Goal: Information Seeking & Learning: Learn about a topic

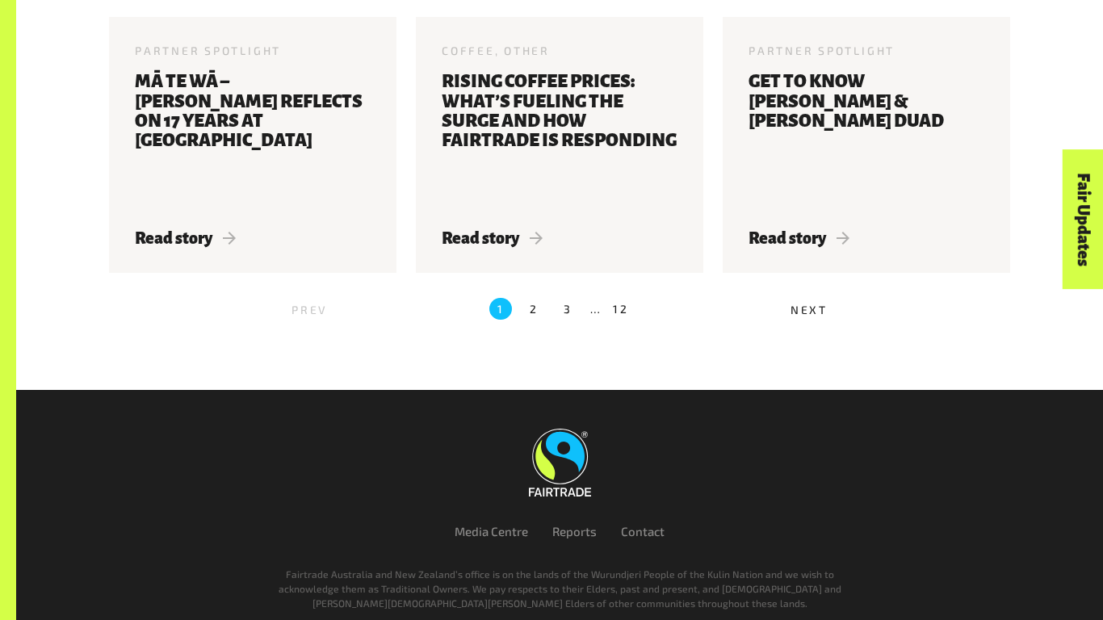
scroll to position [1885, 0]
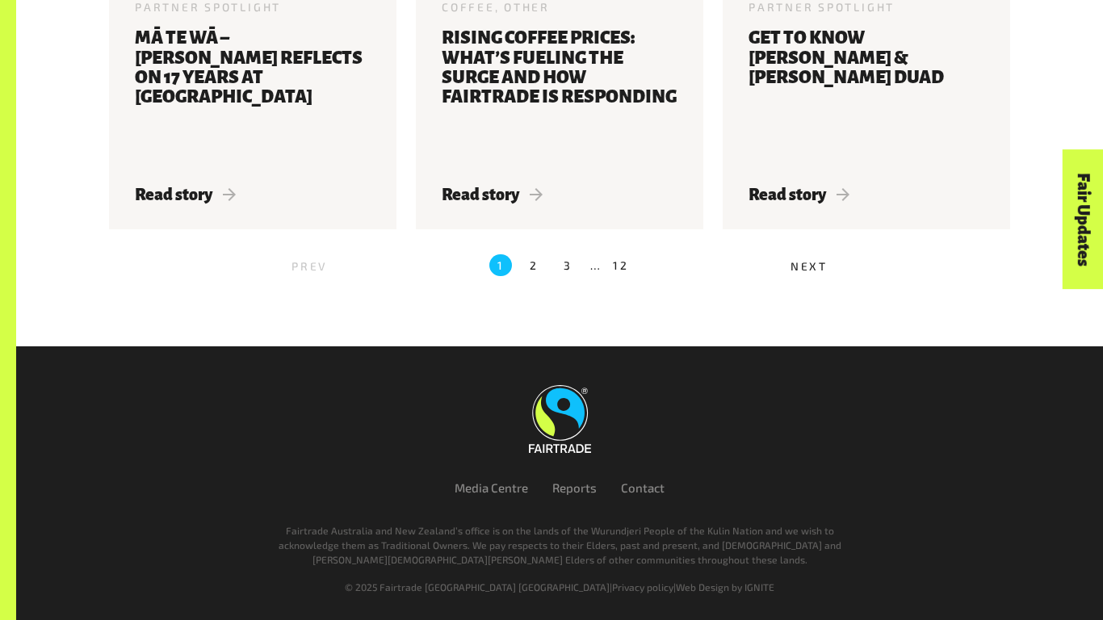
click at [793, 271] on span "Next" at bounding box center [809, 266] width 37 height 14
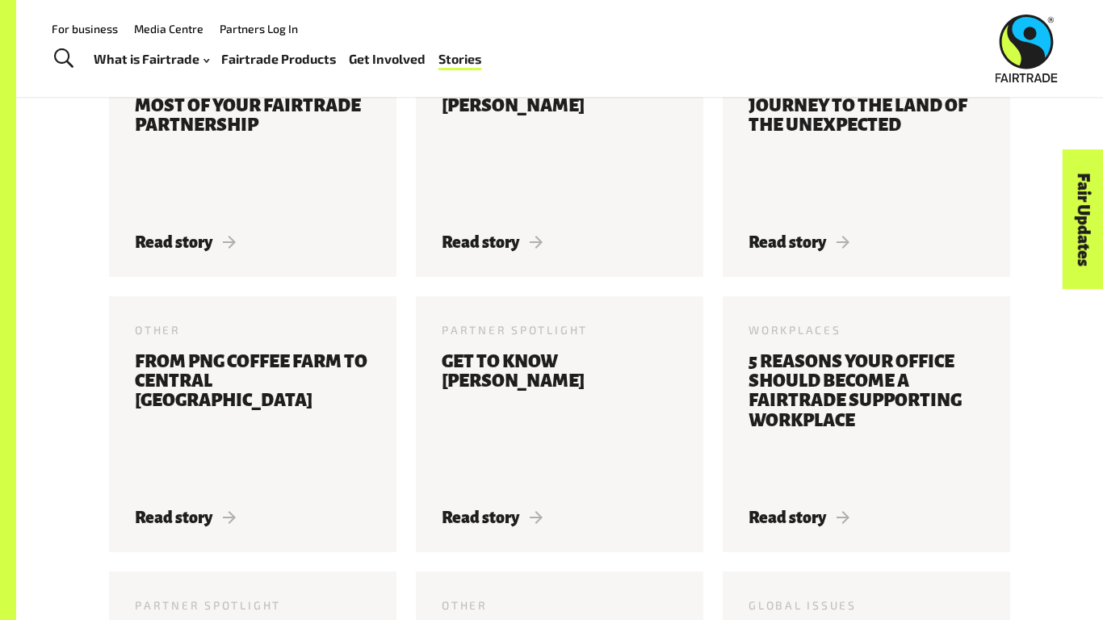
scroll to position [510, 0]
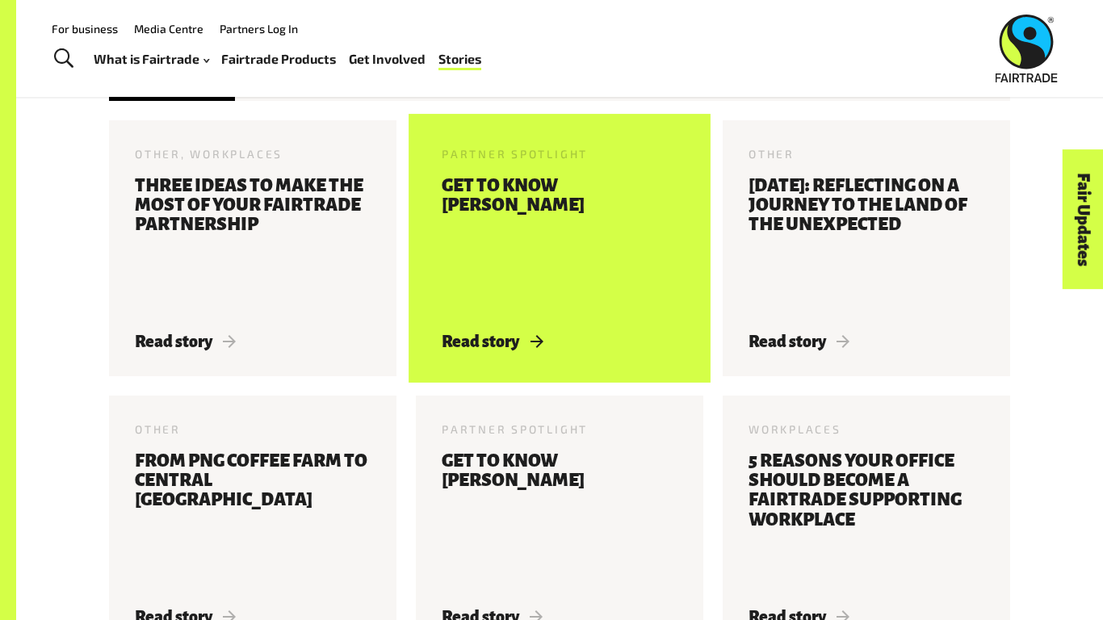
click at [536, 285] on h3 "Get to know [PERSON_NAME]" at bounding box center [560, 244] width 236 height 137
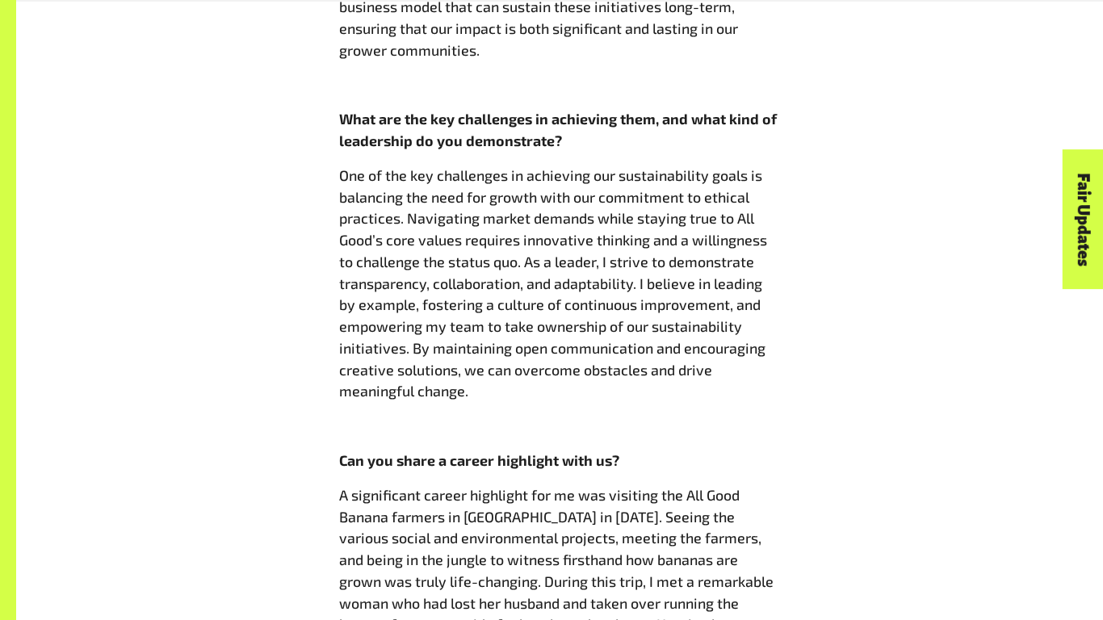
scroll to position [1597, 0]
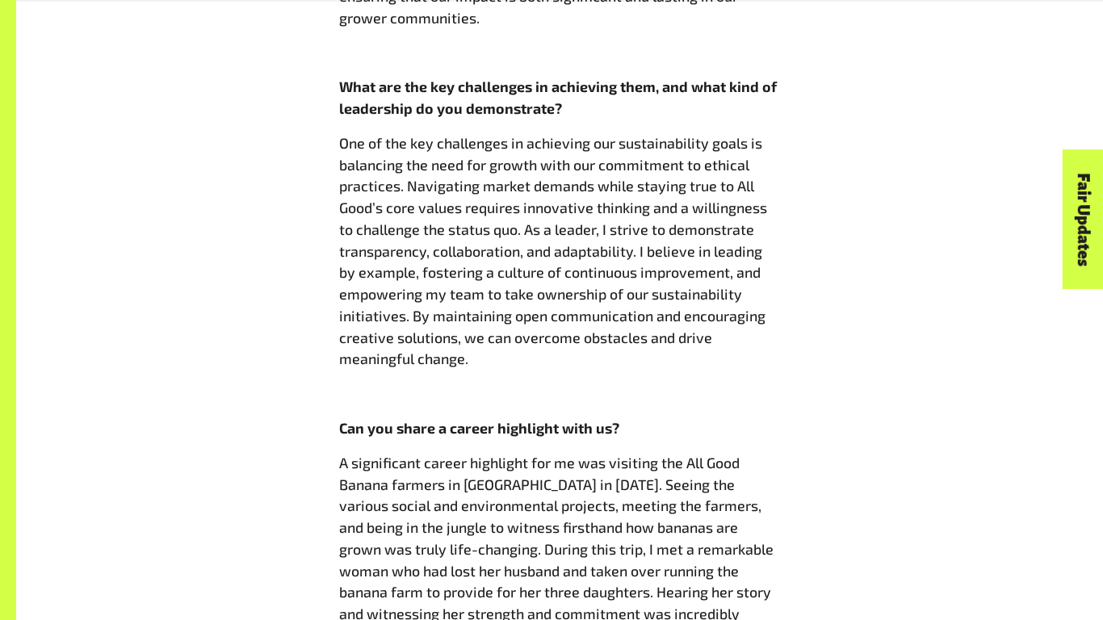
click at [690, 237] on span "One of the key challenges in achieving our sustainability goals is balancing th…" at bounding box center [553, 251] width 428 height 234
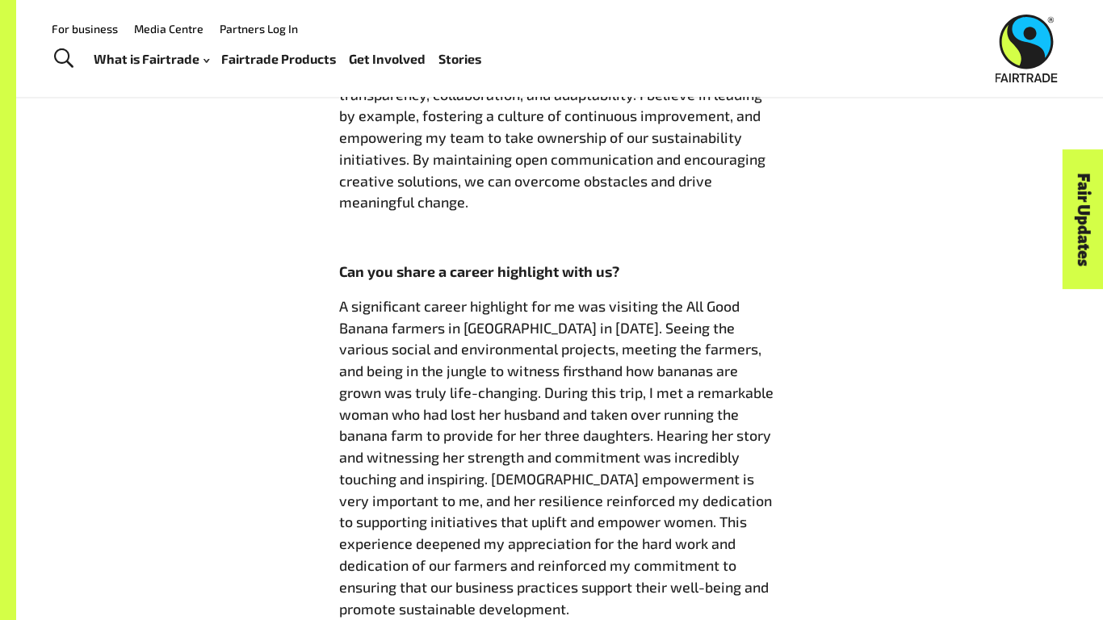
scroll to position [1742, 0]
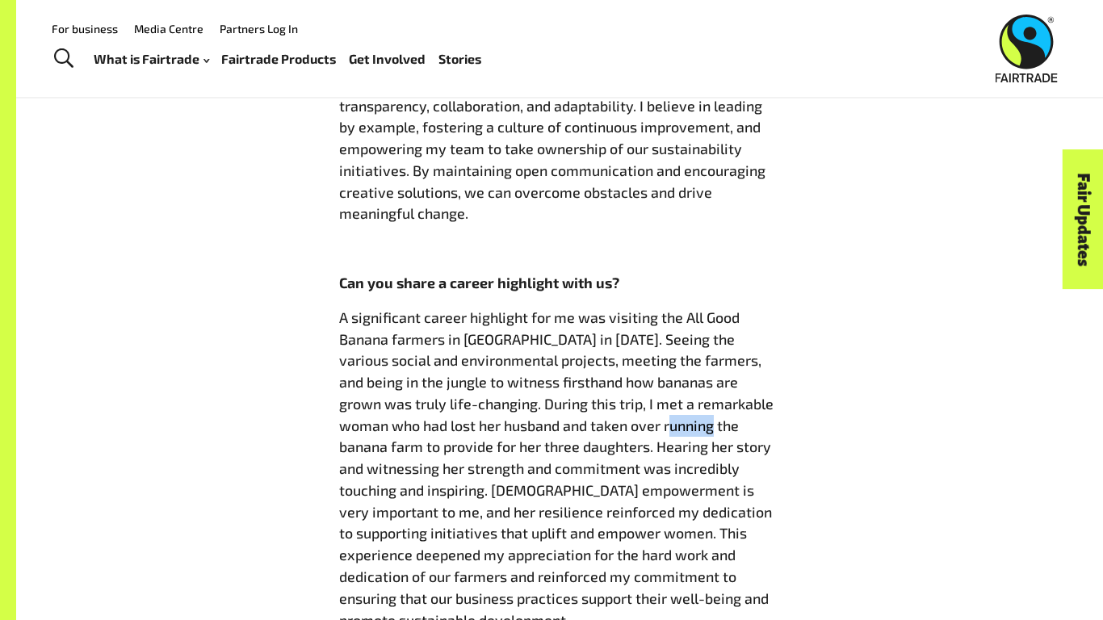
drag, startPoint x: 607, startPoint y: 385, endPoint x: 652, endPoint y: 386, distance: 44.4
click at [652, 386] on span "A significant career highlight for me was visiting the All Good Banana farmers …" at bounding box center [556, 469] width 435 height 321
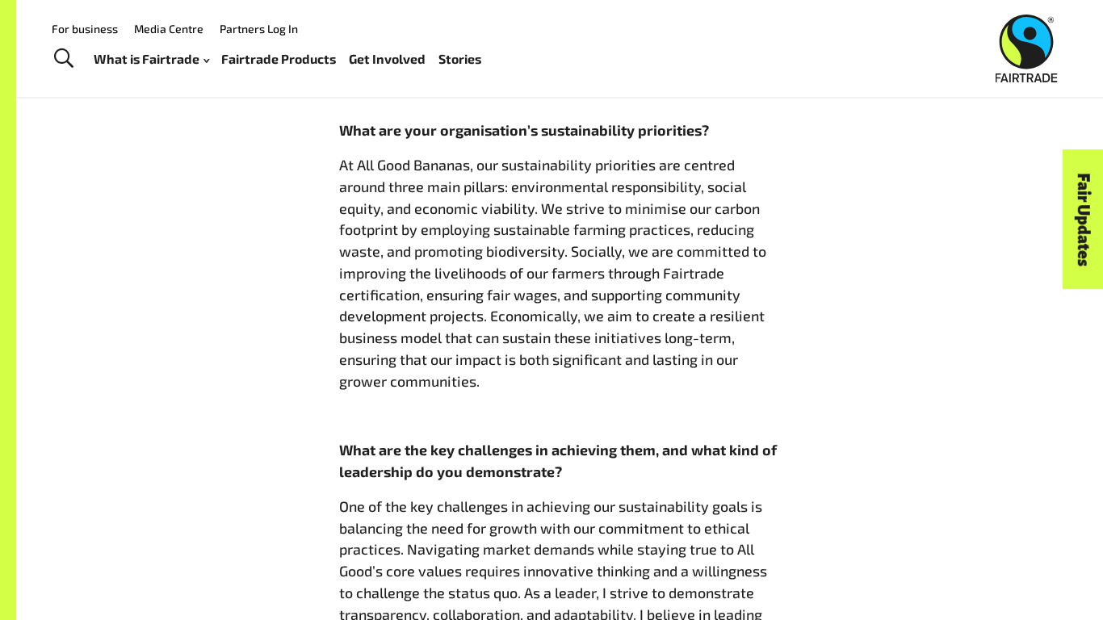
scroll to position [1233, 0]
